Goal: Register for event/course

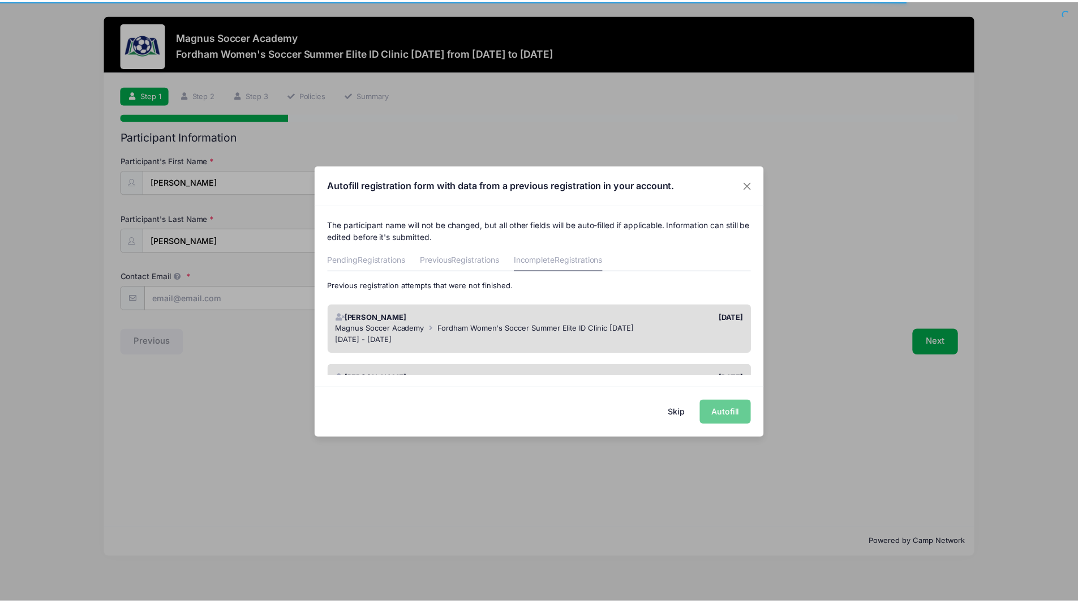
scroll to position [57, 0]
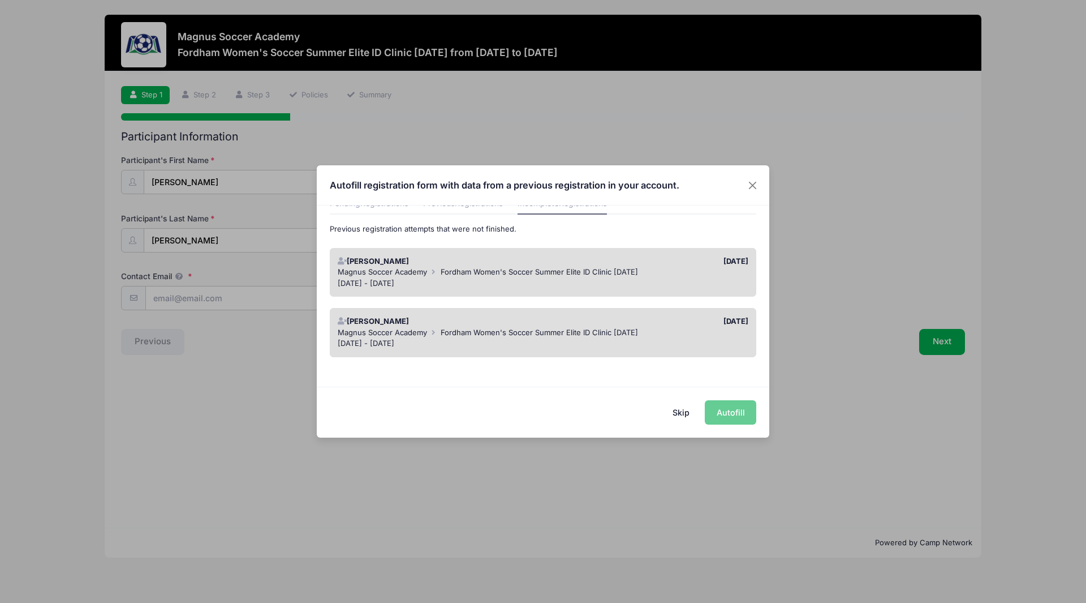
click at [686, 410] on button "Skip" at bounding box center [681, 412] width 40 height 24
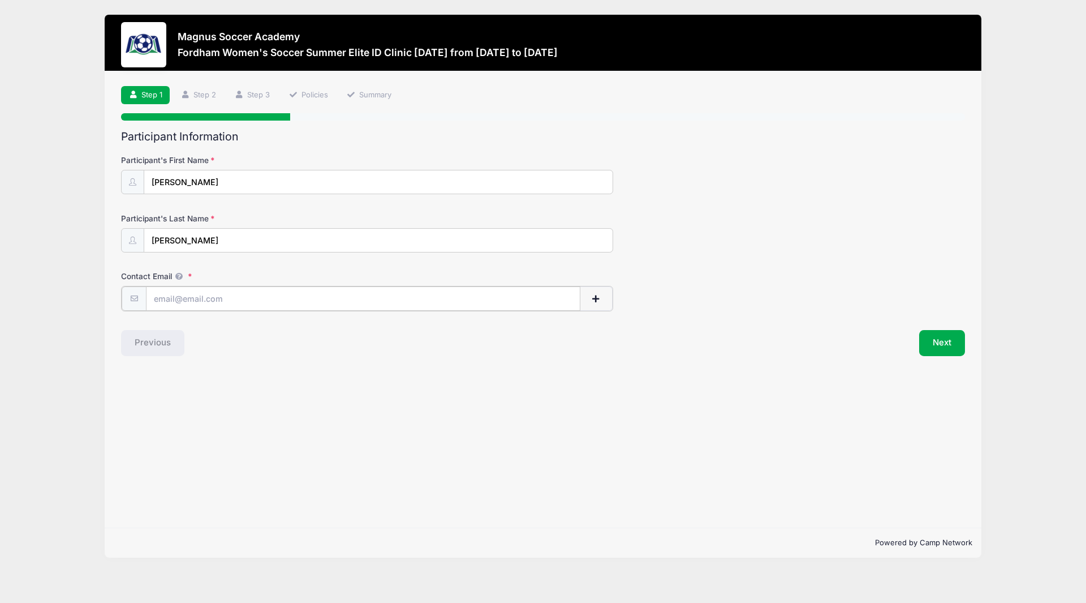
click at [251, 292] on input "Contact Email" at bounding box center [363, 298] width 435 height 24
type input "[EMAIL_ADDRESS][DOMAIN_NAME]"
click at [938, 341] on button "Next" at bounding box center [942, 342] width 46 height 26
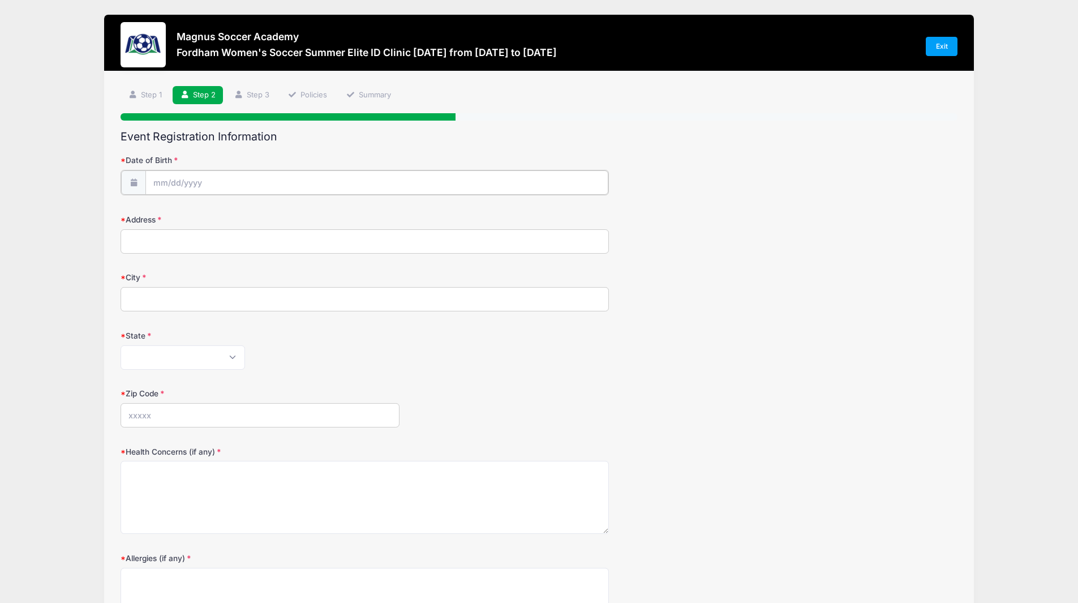
click at [226, 188] on input "Date of Birth" at bounding box center [376, 182] width 463 height 24
click at [262, 209] on span at bounding box center [266, 208] width 8 height 8
click at [266, 217] on span at bounding box center [266, 216] width 8 height 8
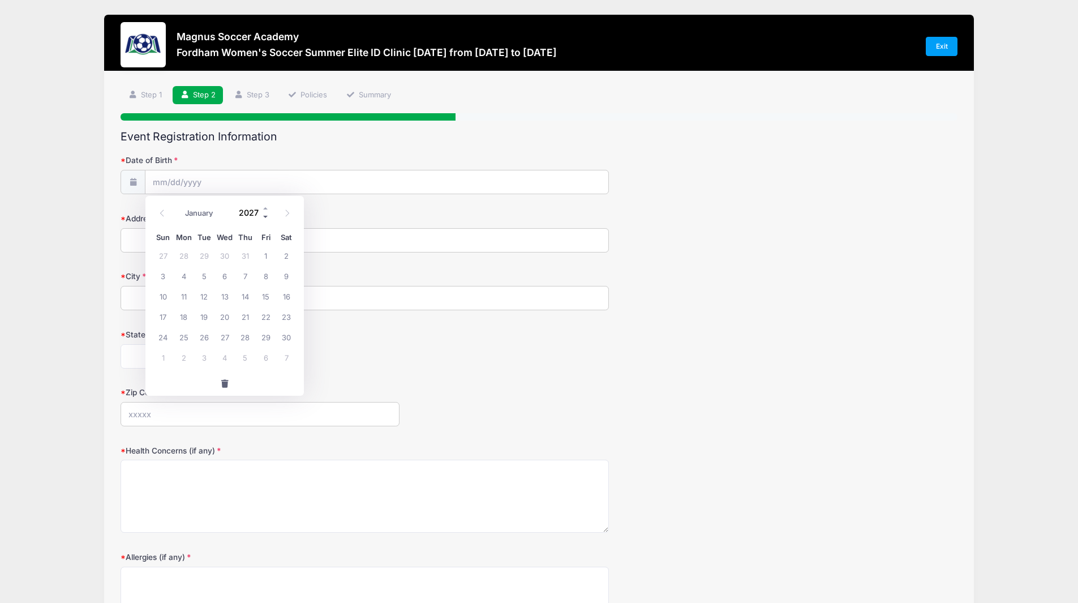
click at [266, 217] on span at bounding box center [266, 216] width 8 height 8
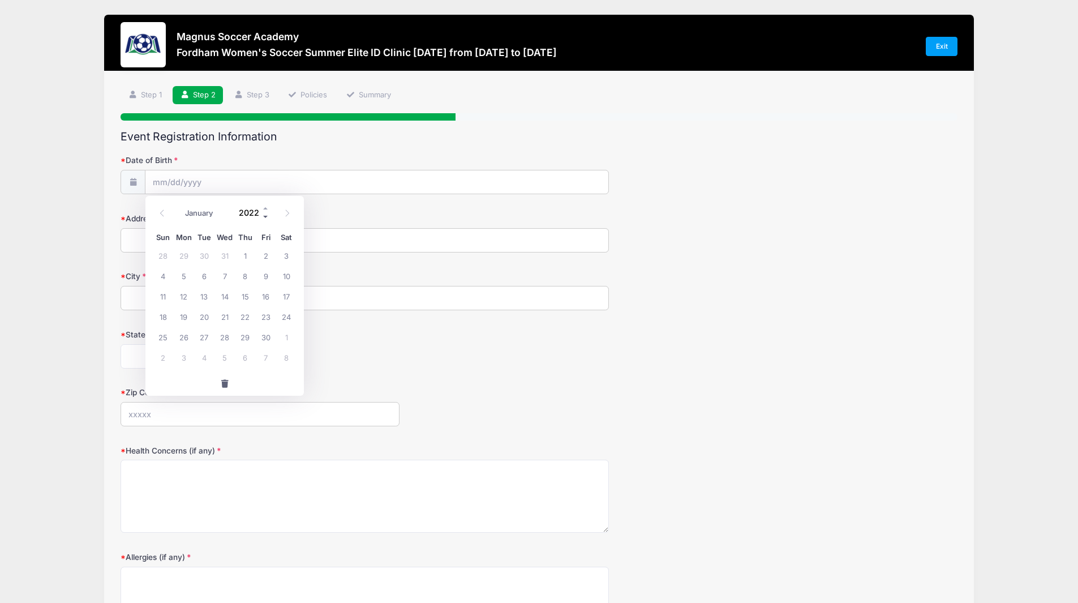
click at [266, 217] on span at bounding box center [266, 216] width 8 height 8
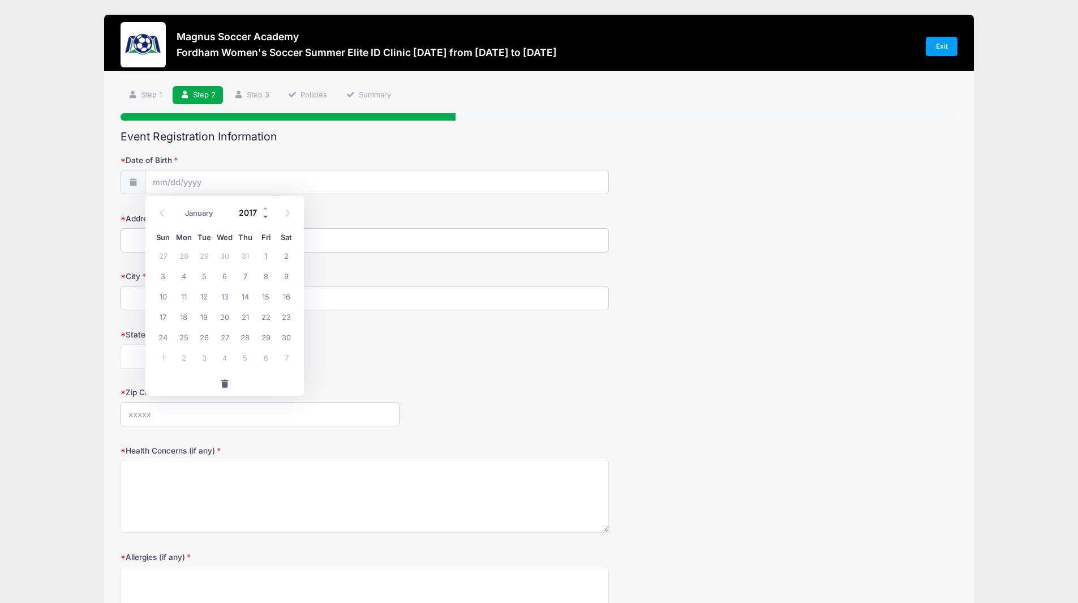
click at [266, 217] on span at bounding box center [266, 216] width 8 height 8
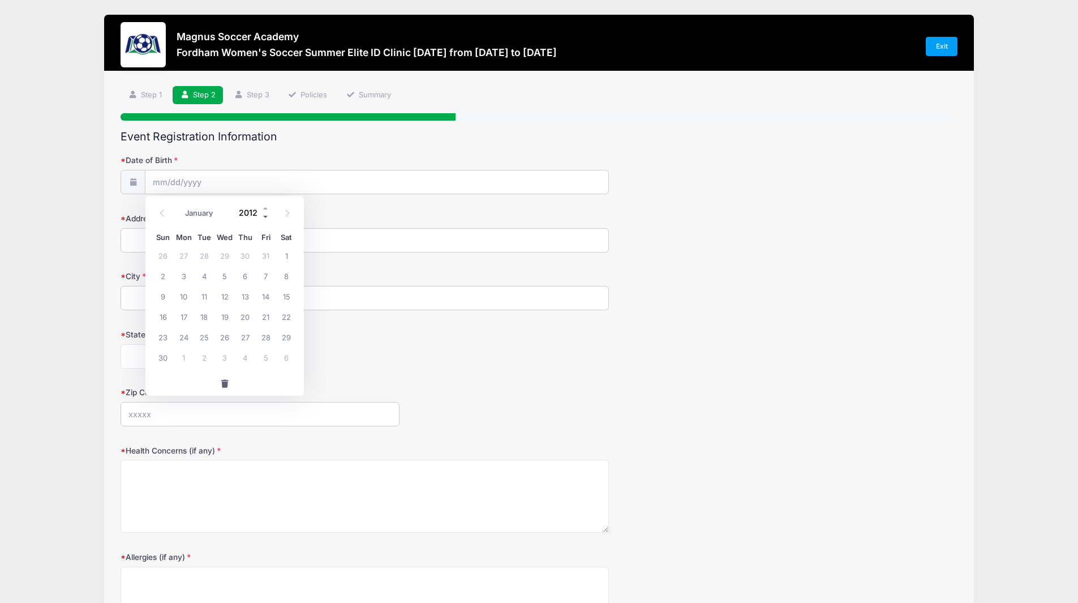
click at [266, 217] on span at bounding box center [266, 216] width 8 height 8
type input "2008"
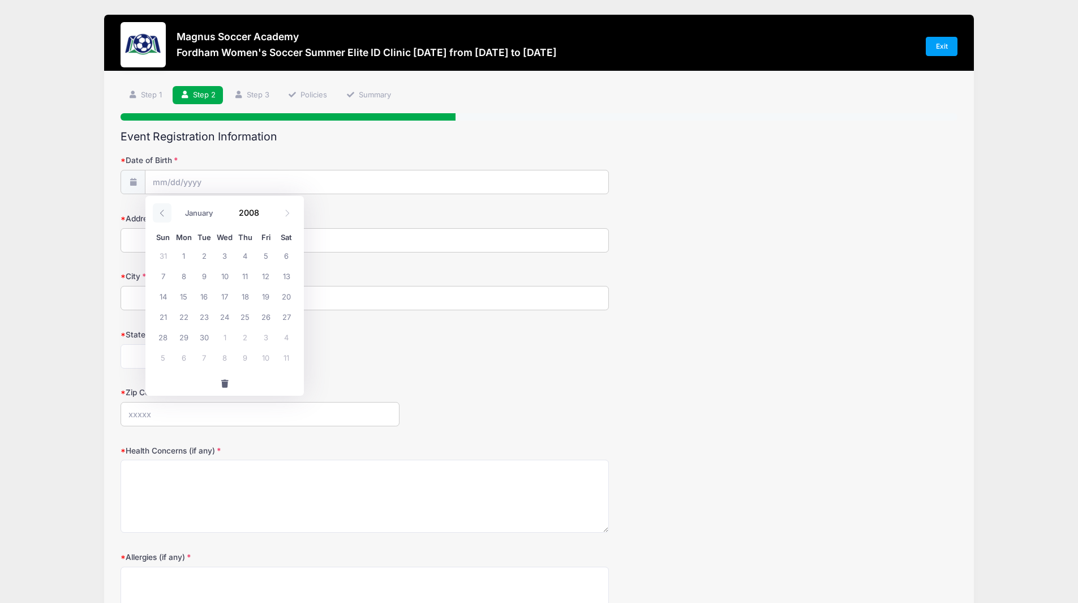
click at [161, 214] on icon at bounding box center [161, 212] width 7 height 7
click at [291, 213] on icon at bounding box center [286, 212] width 7 height 7
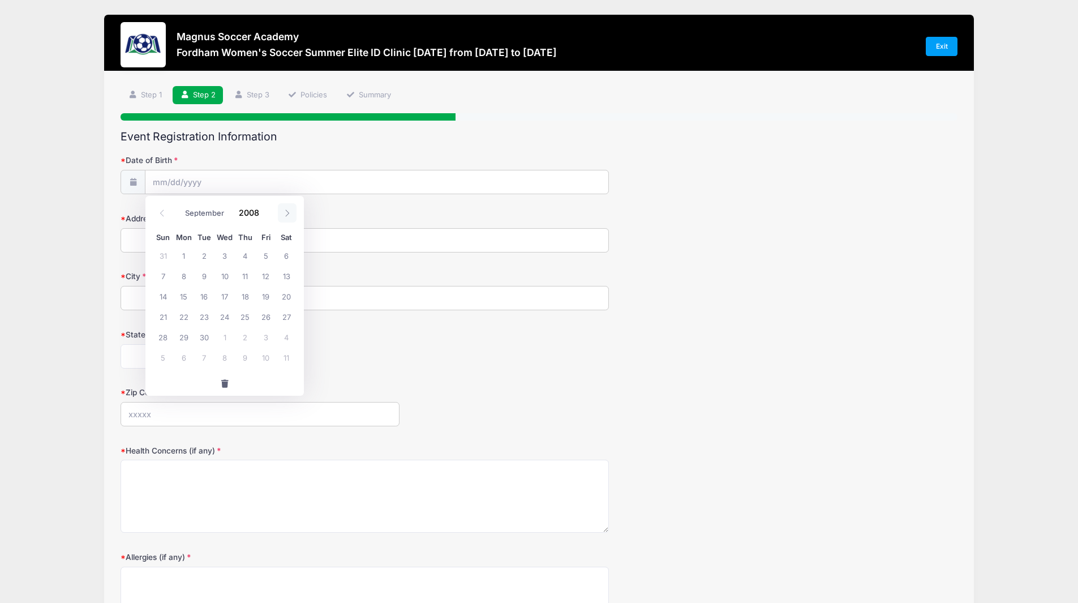
select select "9"
click at [188, 319] on span "20" at bounding box center [184, 316] width 20 height 20
type input "10/20/2008"
click at [200, 230] on input "Address" at bounding box center [365, 240] width 488 height 24
type input "76 Cedar St"
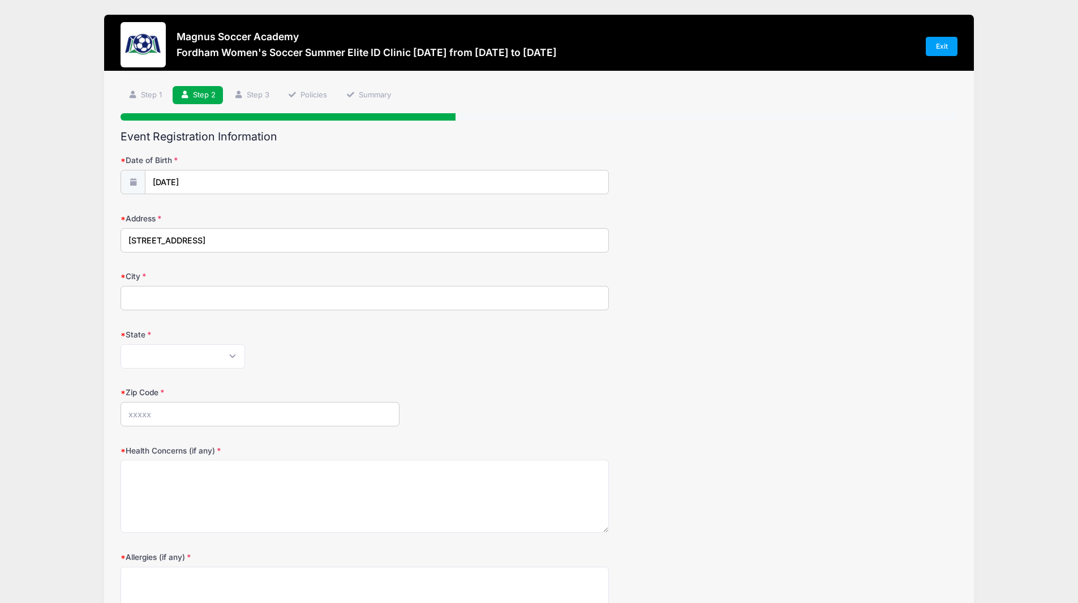
type input "Somerville"
select select "MA"
type input "02143"
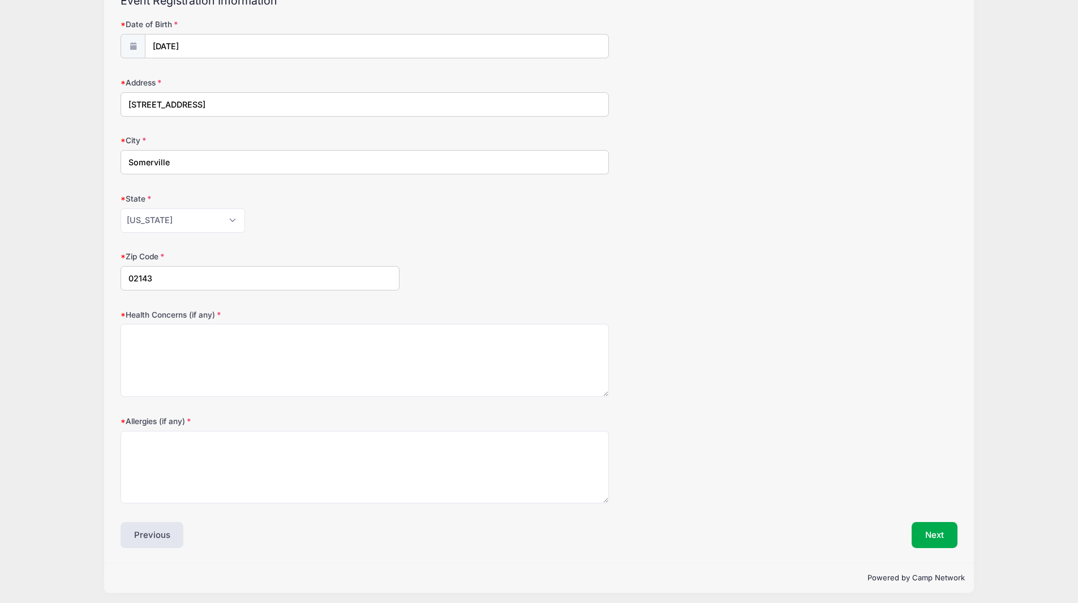
scroll to position [136, 0]
click at [195, 367] on textarea "Health Concerns (if any)" at bounding box center [365, 359] width 488 height 73
type textarea "Asthma"
click at [230, 498] on textarea "Allergies (if any)" at bounding box center [365, 466] width 488 height 73
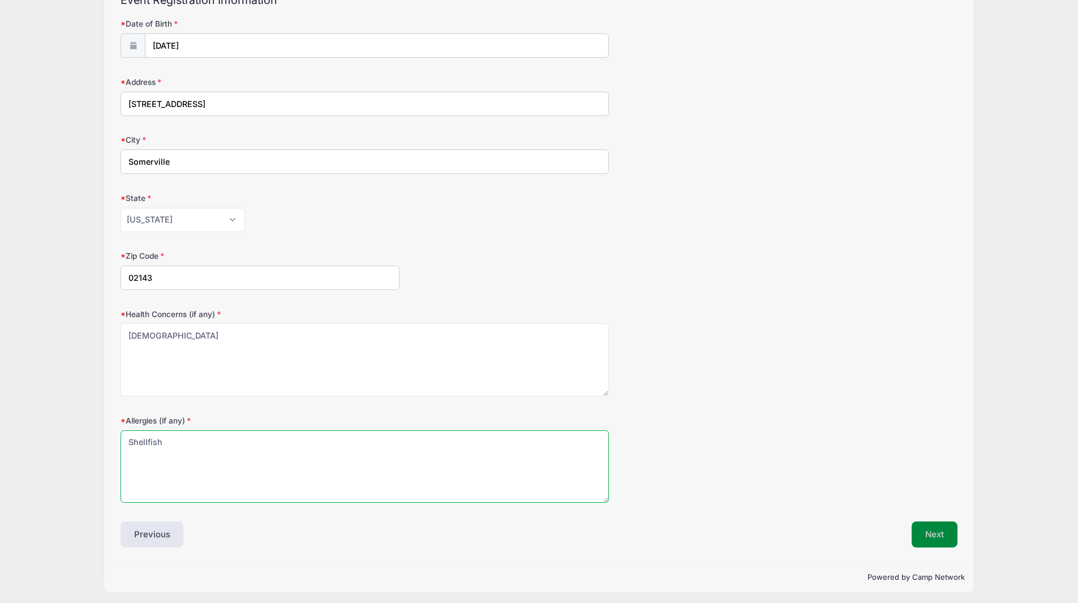
type textarea "Shellfish"
click at [926, 533] on button "Next" at bounding box center [935, 534] width 46 height 26
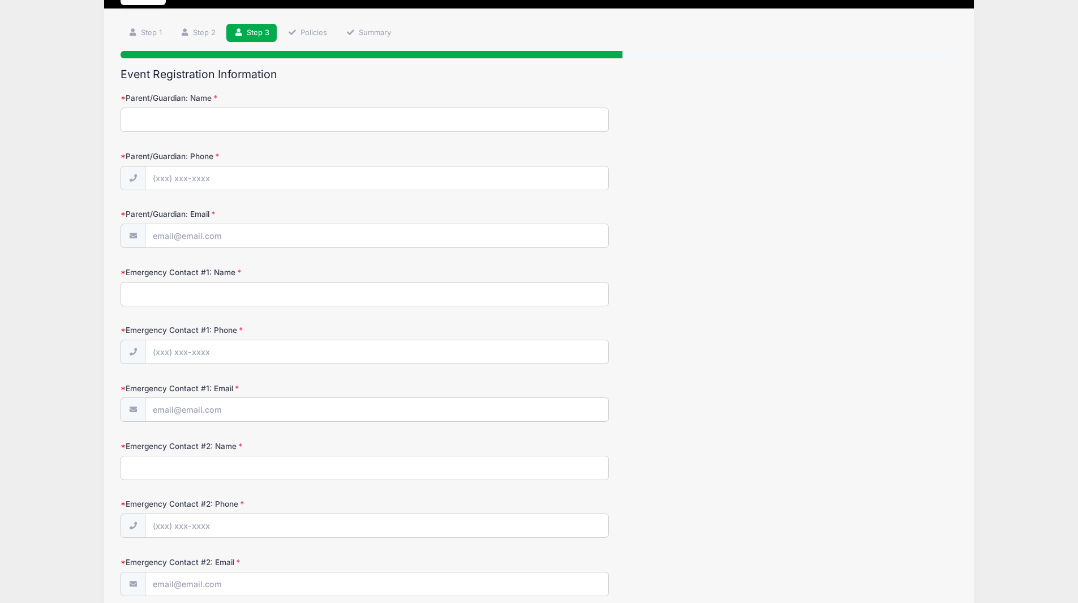
scroll to position [0, 0]
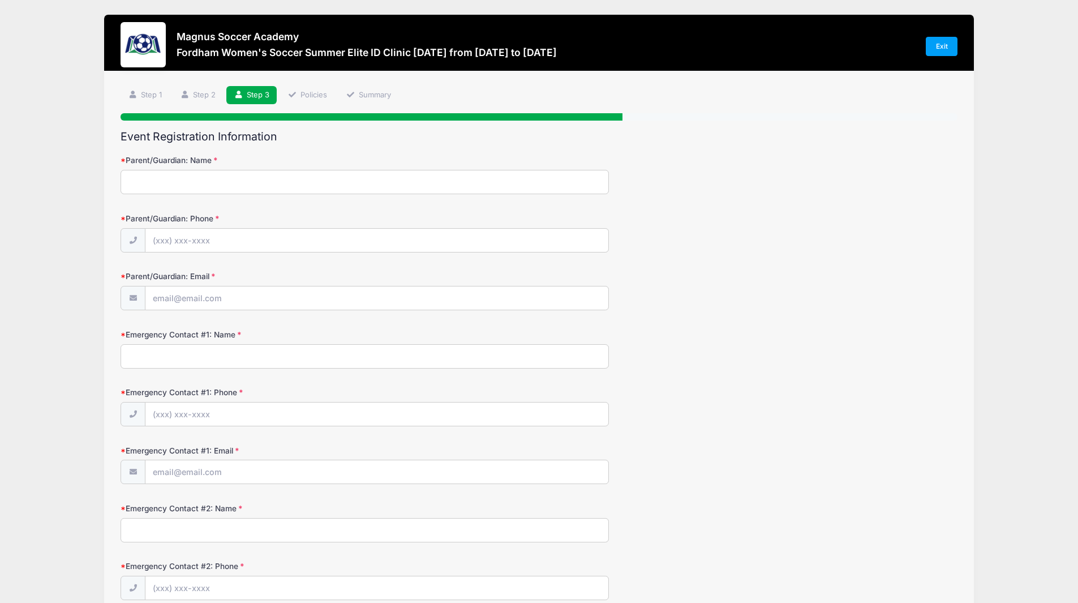
click at [271, 195] on form "Parent/Guardian: Name Parent/Guardian: Phone Parent/Guardian: Email Emergency C…" at bounding box center [539, 608] width 837 height 909
click at [271, 191] on input "Parent/Guardian: Name" at bounding box center [365, 182] width 488 height 24
type input "Karen Chisholm"
click at [194, 247] on input "Parent/Guardian: Phone" at bounding box center [376, 241] width 463 height 24
type input "(508) 846-9777"
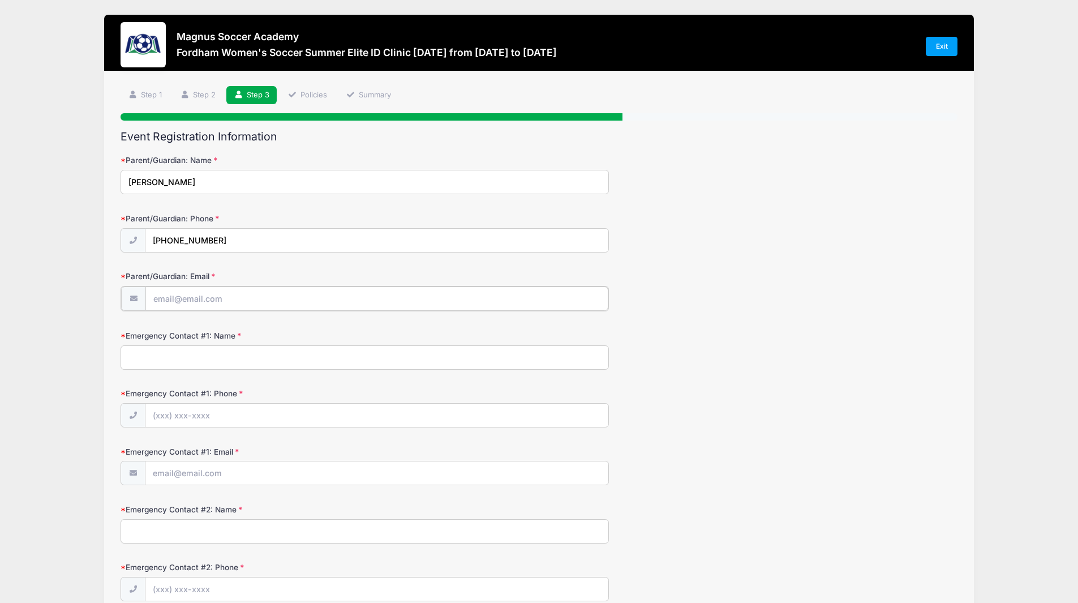
click at [217, 294] on input "Parent/Guardian: Email" at bounding box center [376, 298] width 463 height 24
type input "chisholm.k@gmail.com"
click at [186, 357] on input "Emergency Contact #1: Name" at bounding box center [365, 356] width 488 height 24
type input "John Sanders"
click at [174, 411] on input "Emergency Contact #1: Phone" at bounding box center [376, 414] width 463 height 24
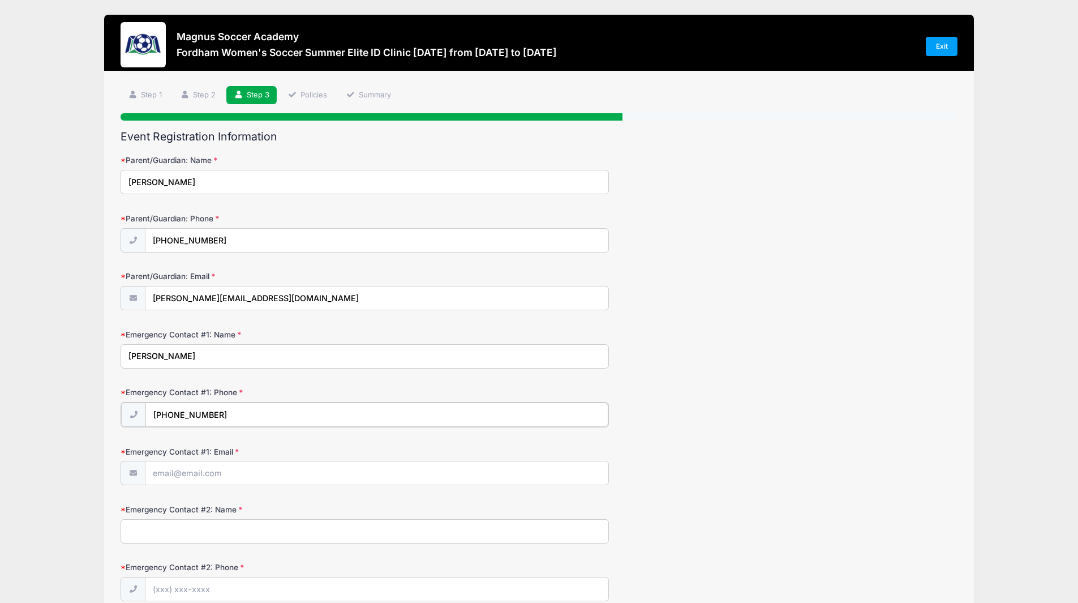
type input "(508) 510-9939"
click at [205, 478] on input "Emergency Contact #1: Email" at bounding box center [376, 472] width 463 height 24
type input "jsanders025@comcast.net"
click at [234, 526] on input "Emergency Contact #2: Name" at bounding box center [365, 530] width 488 height 24
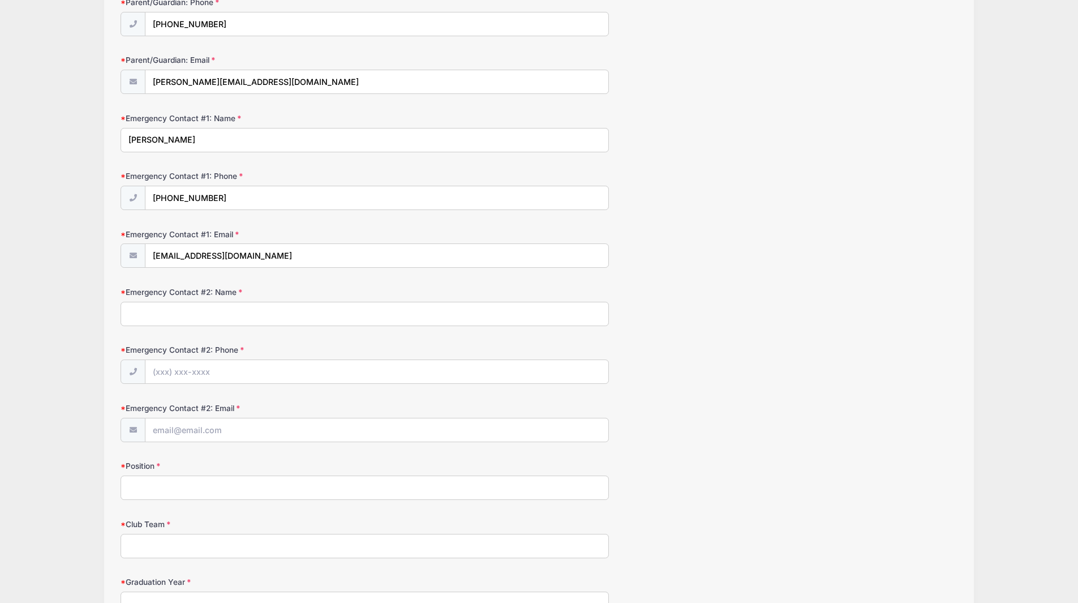
scroll to position [223, 0]
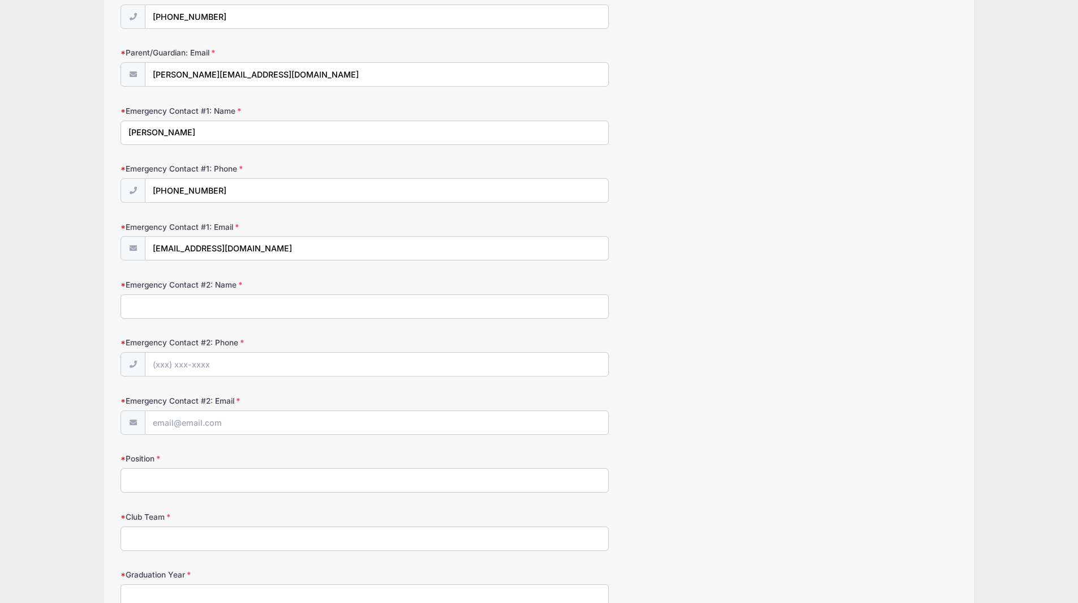
type input "J"
type input "Karen Chisholm"
click at [188, 364] on input "Emergency Contact #2: Phone" at bounding box center [376, 364] width 463 height 24
type input "(508) 846-9777"
click at [212, 435] on input "Emergency Contact #2: Email" at bounding box center [376, 423] width 463 height 24
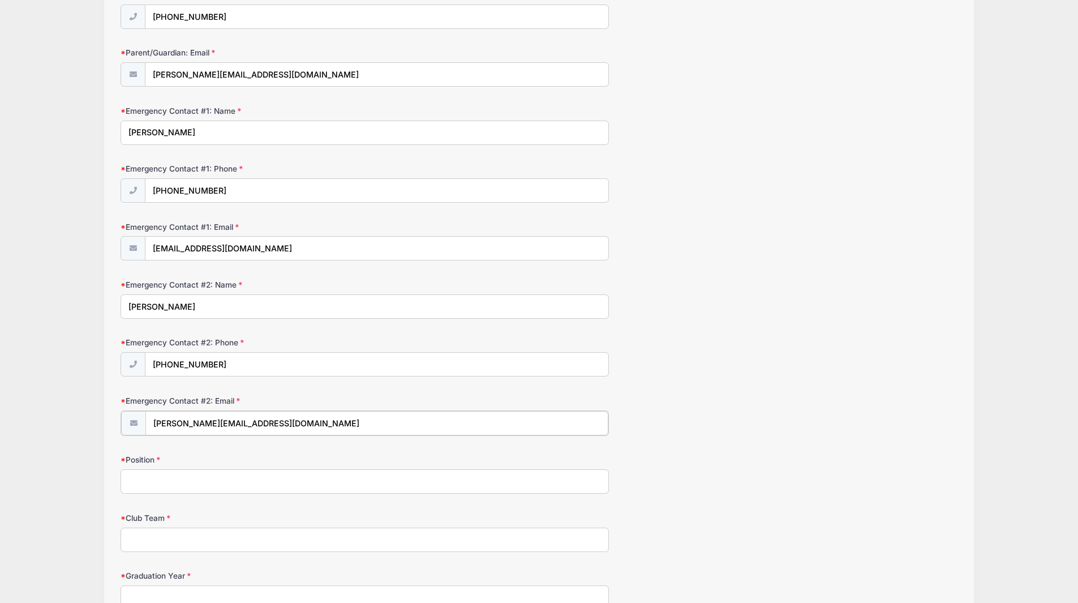
type input "chisholm.k@gmail.com"
click at [217, 476] on input "Position" at bounding box center [365, 480] width 488 height 24
type input "Goalkeeper"
click at [173, 544] on input "Club Team" at bounding box center [365, 538] width 488 height 24
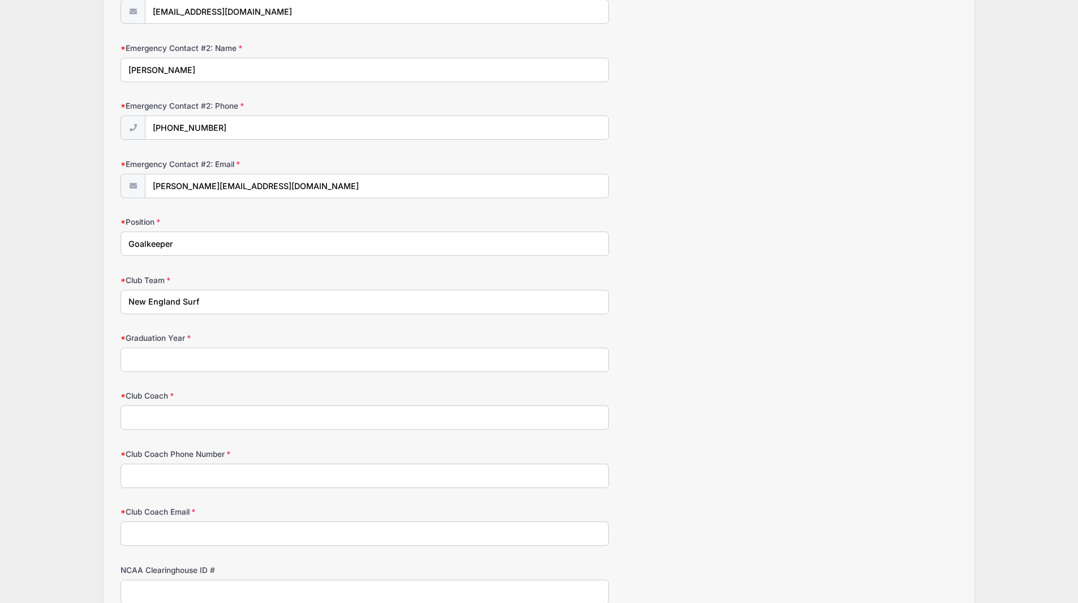
scroll to position [468, 0]
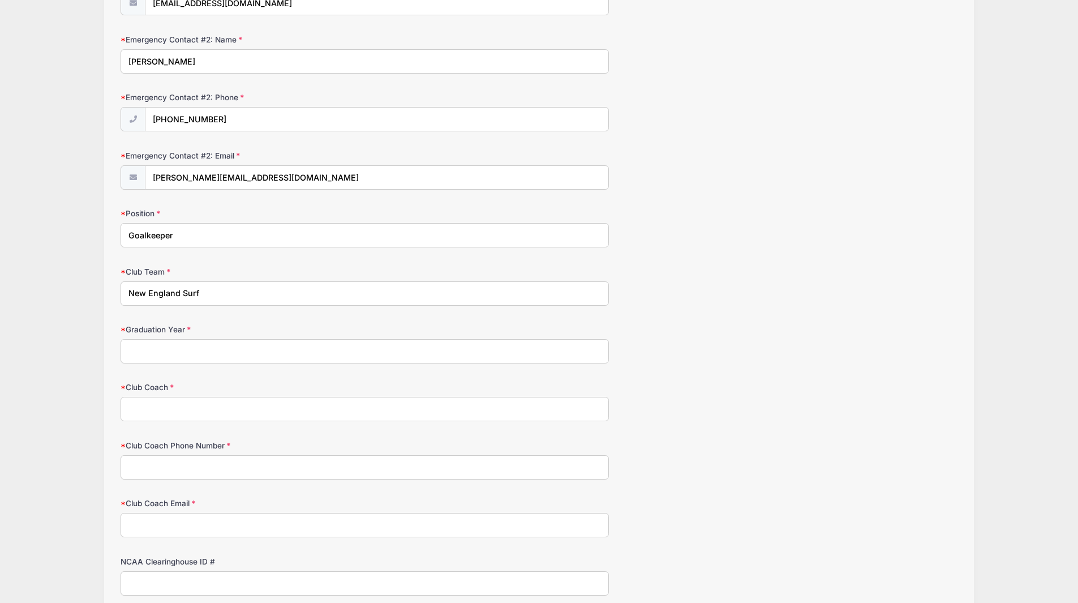
type input "New England Surf"
click at [161, 358] on input "Graduation Year" at bounding box center [365, 351] width 488 height 24
type input "2027"
click at [166, 412] on input "Club Coach" at bounding box center [365, 409] width 488 height 24
type input "Jose Meza"
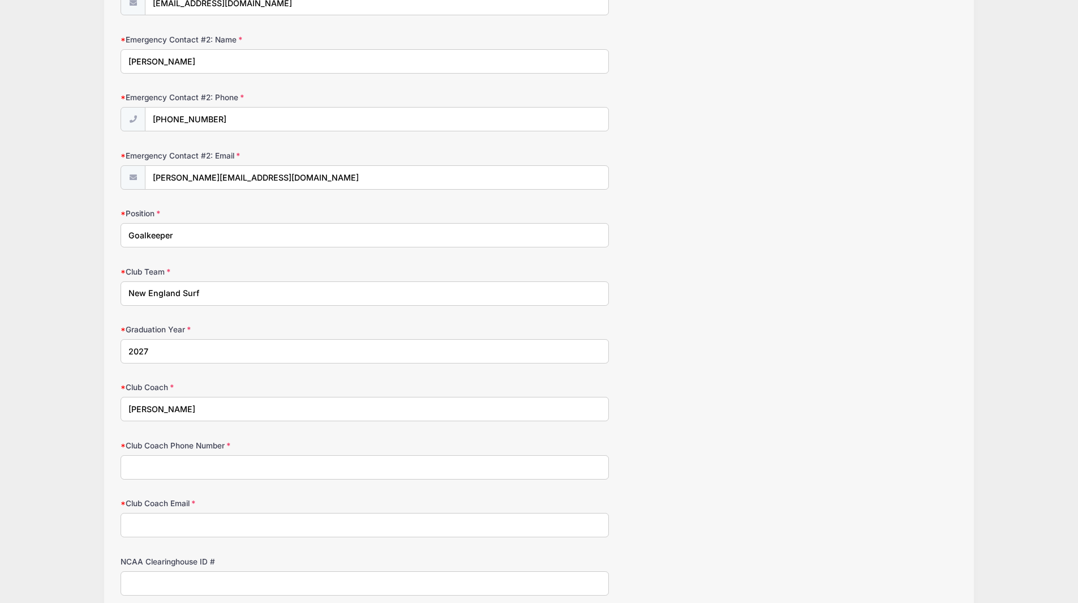
click at [182, 459] on input "Club Coach Phone Number" at bounding box center [365, 467] width 488 height 24
type input "7742588364"
click at [192, 524] on input "Club Coach Email" at bounding box center [365, 525] width 488 height 24
click at [164, 536] on input "joseandres.meza@gmail.com" at bounding box center [365, 525] width 488 height 24
click at [167, 529] on input "joseandres.meza@gmail.com" at bounding box center [365, 525] width 488 height 24
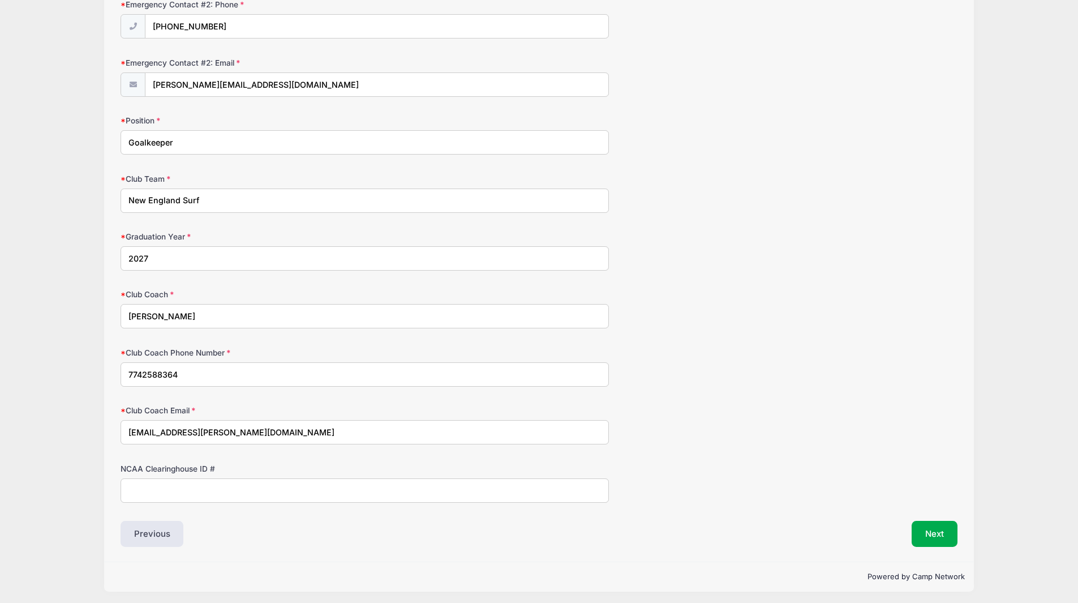
scroll to position [565, 0]
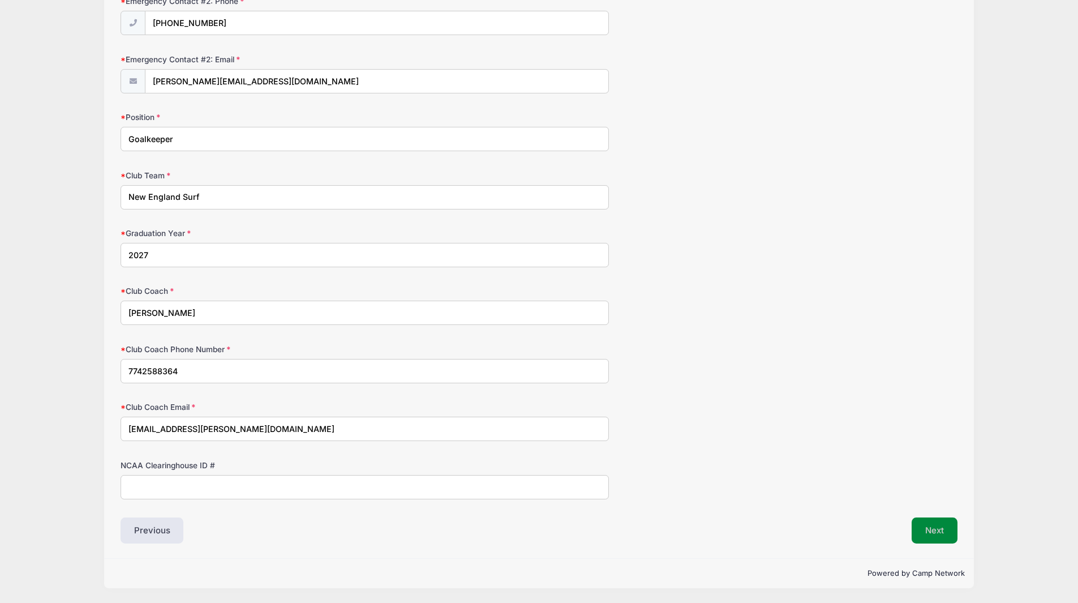
type input "joseandre.meza@gmail.com"
click at [939, 525] on button "Next" at bounding box center [935, 530] width 46 height 26
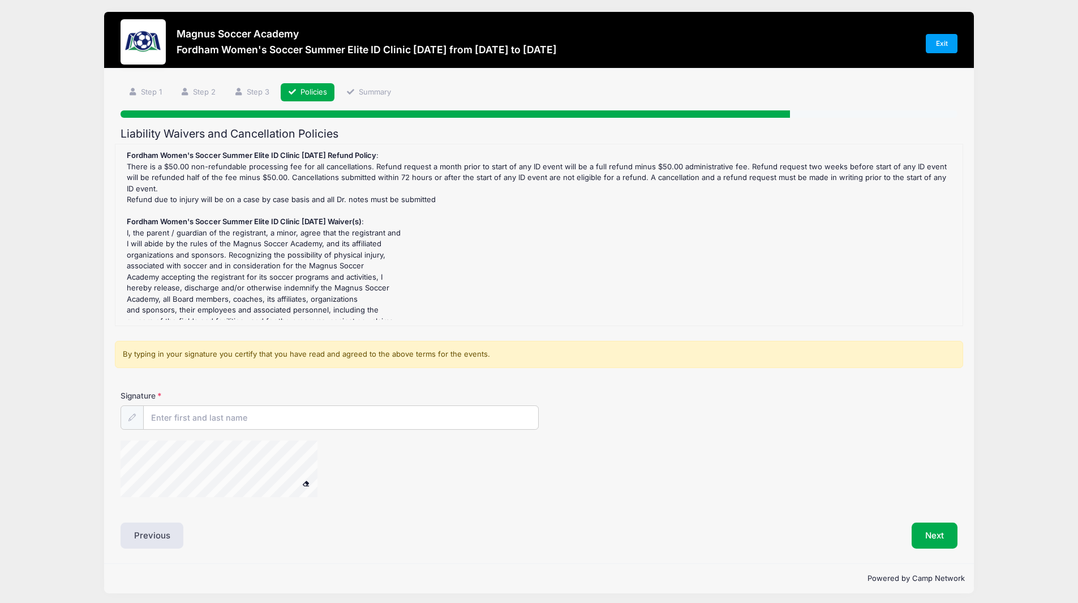
scroll to position [0, 0]
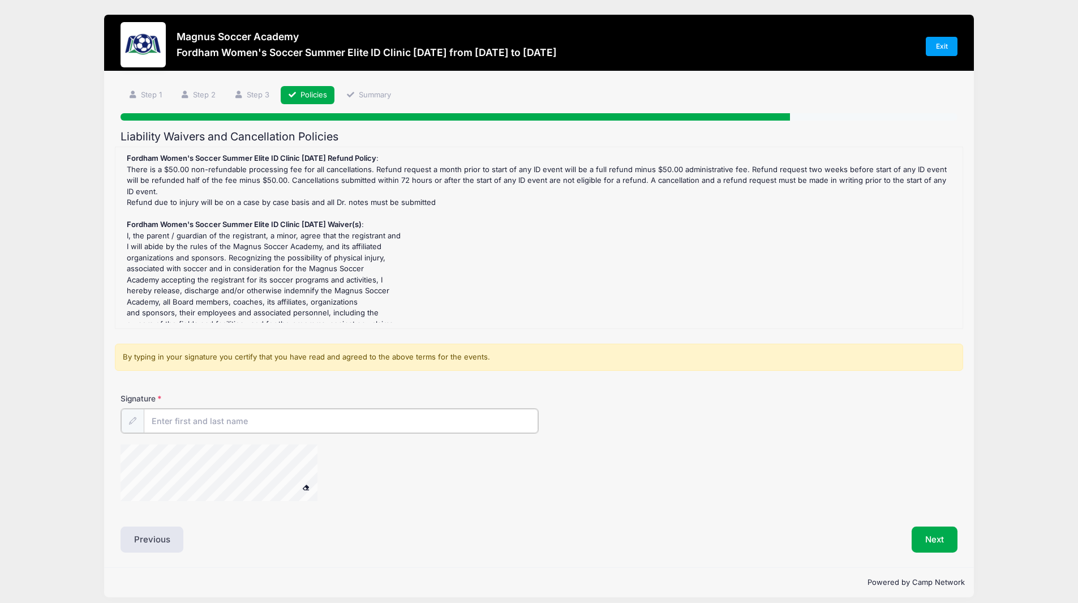
click at [316, 424] on input "Signature" at bounding box center [341, 421] width 395 height 24
type input "Lacy Sanders"
click at [306, 486] on span at bounding box center [306, 486] width 8 height 6
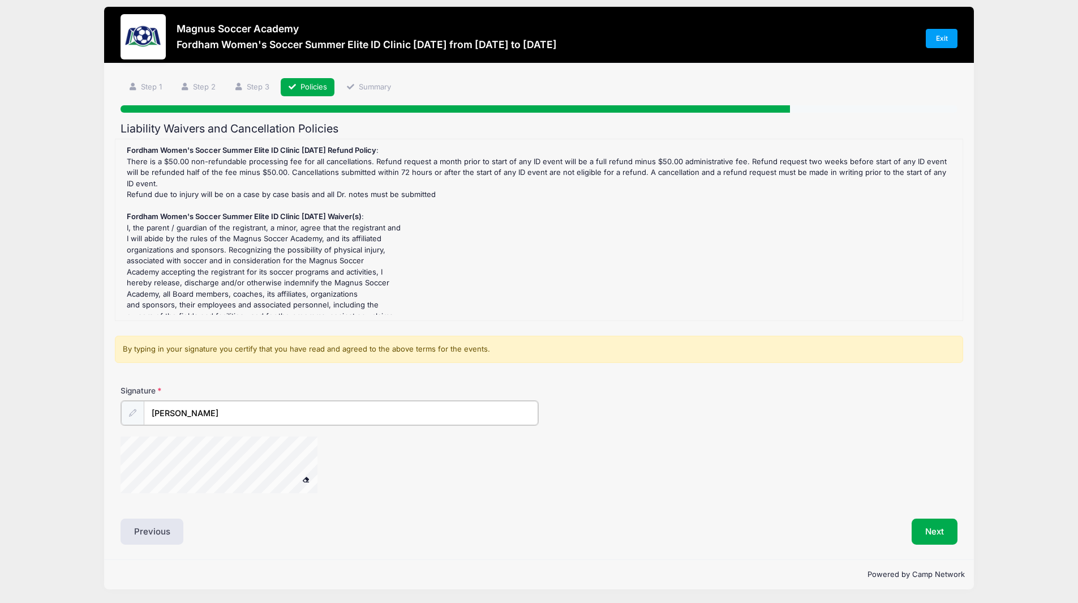
click at [181, 416] on input "Lacy Sanders" at bounding box center [341, 413] width 395 height 24
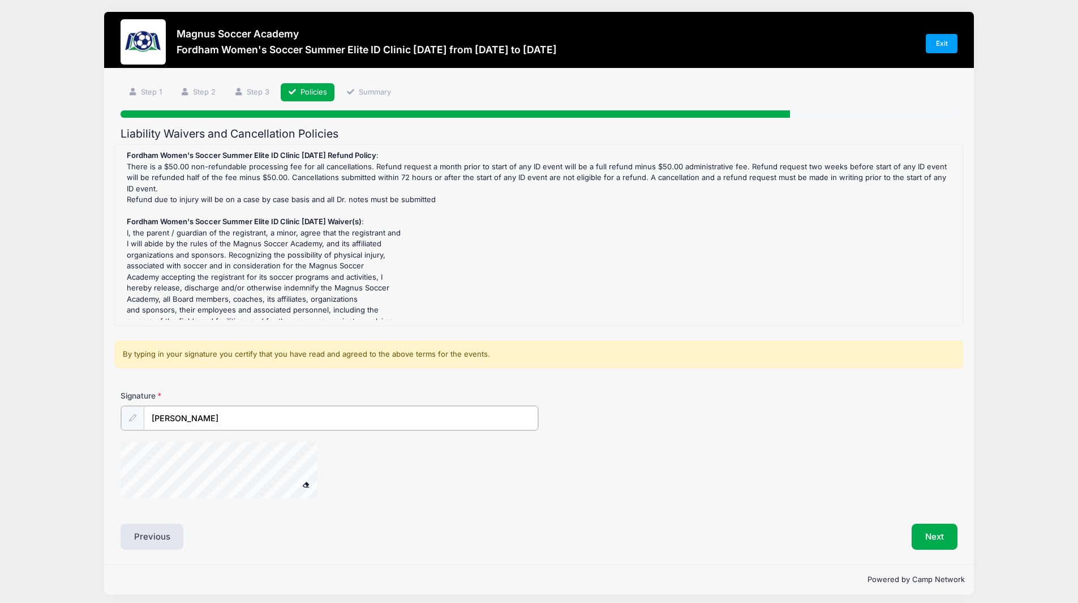
scroll to position [40, 0]
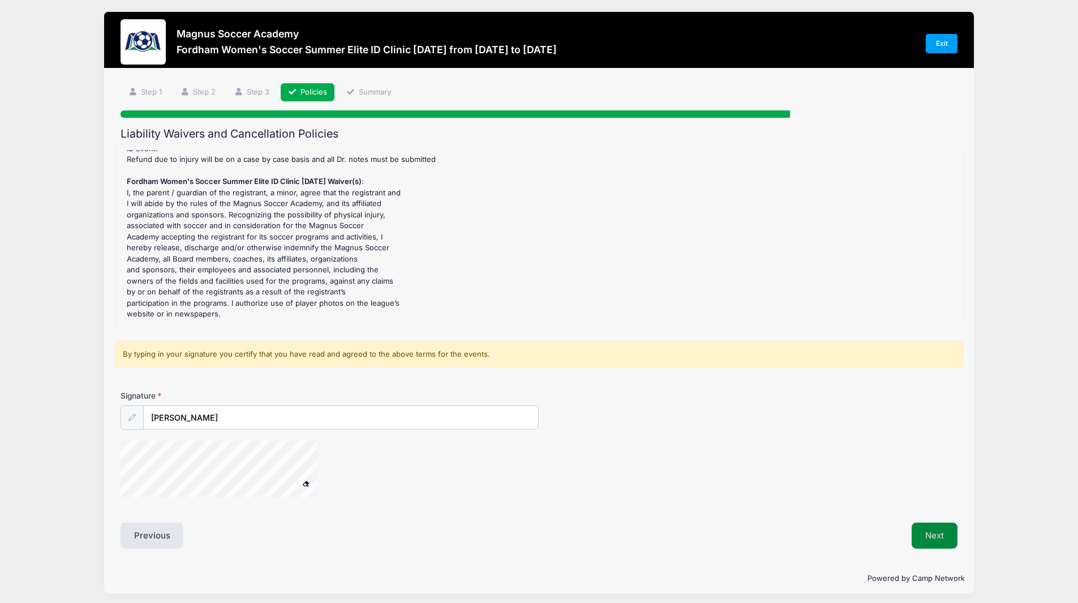
click at [928, 547] on button "Next" at bounding box center [935, 535] width 46 height 26
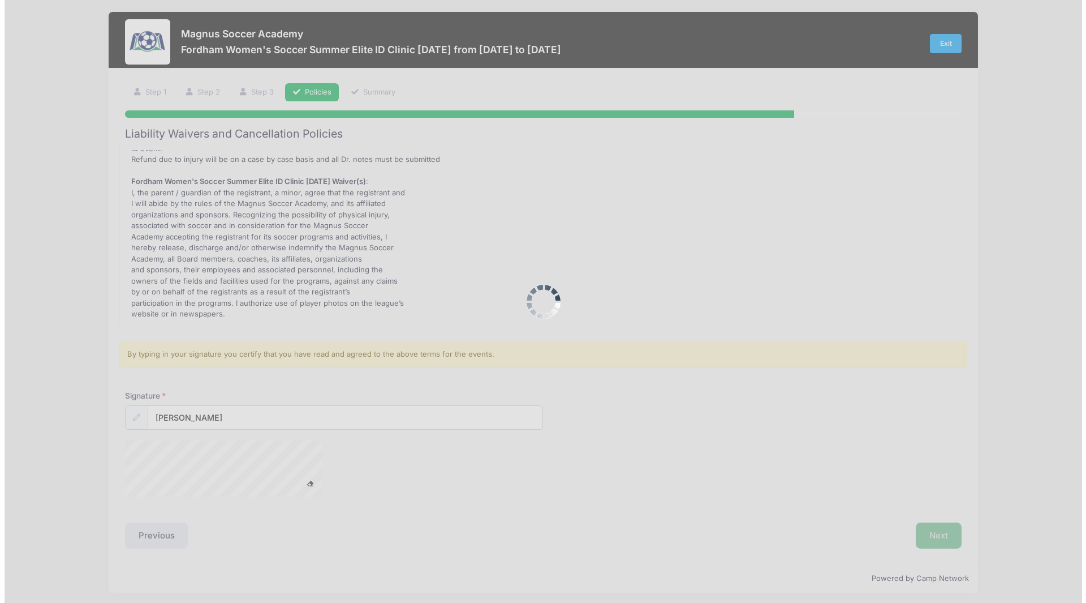
scroll to position [0, 0]
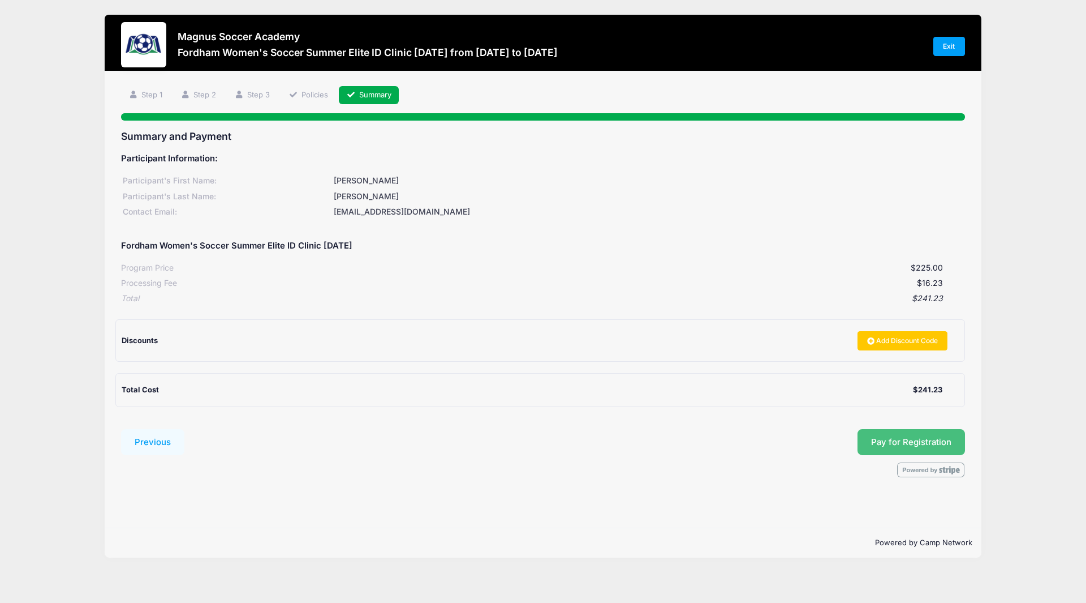
click at [865, 431] on button "Pay for Registration" at bounding box center [912, 442] width 108 height 26
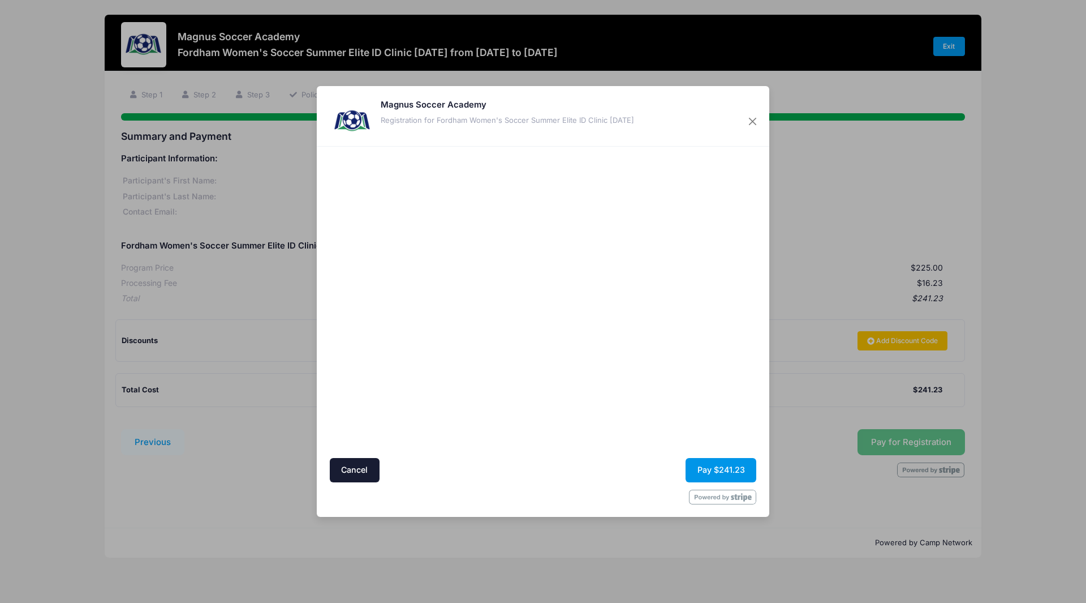
click at [737, 459] on button "Pay $241.23" at bounding box center [721, 470] width 71 height 24
click at [726, 468] on button "Pay $241.23" at bounding box center [721, 470] width 71 height 24
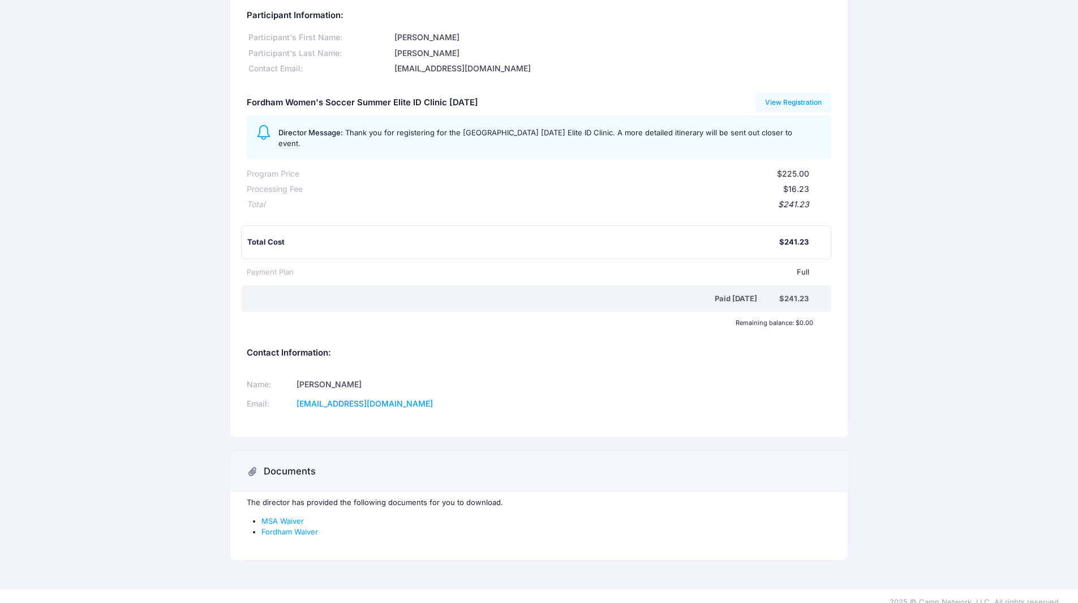
scroll to position [64, 0]
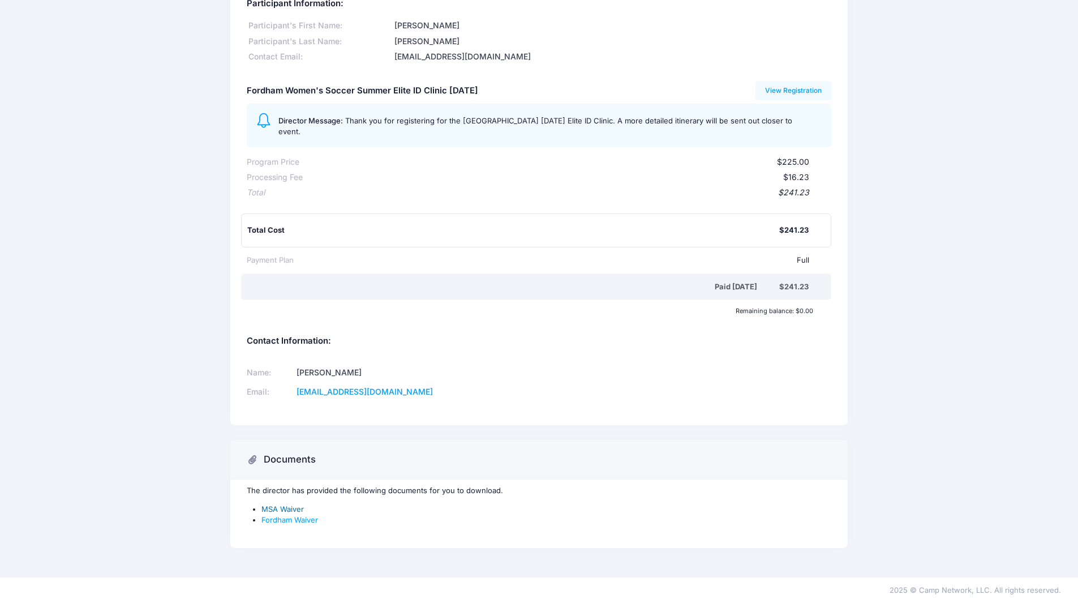
click at [288, 504] on link "MSA Waiver" at bounding box center [282, 508] width 42 height 9
click at [298, 518] on link "Fordham Waiver" at bounding box center [289, 519] width 57 height 9
